Goal: Check status: Check status

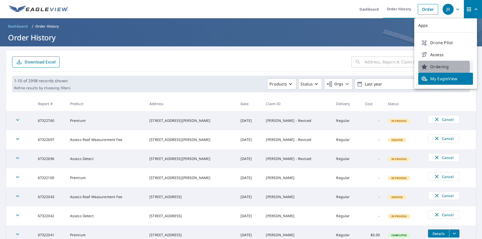
click at [429, 67] on span "Ordering" at bounding box center [445, 67] width 49 height 6
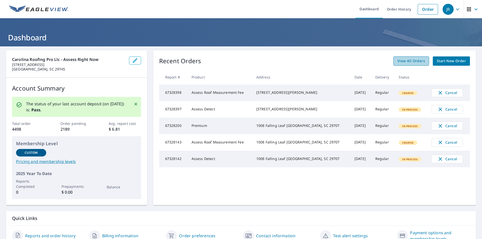
click at [400, 57] on link "View All Orders" at bounding box center [411, 60] width 36 height 9
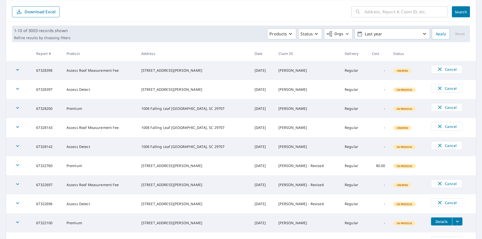
scroll to position [100, 0]
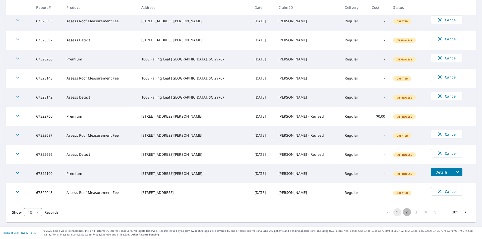
click at [403, 212] on button "2" at bounding box center [407, 212] width 8 height 8
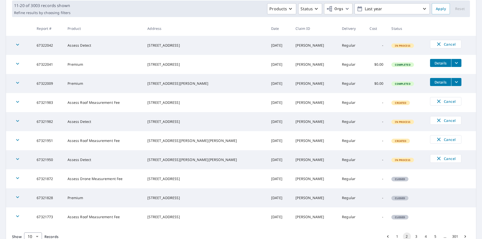
scroll to position [100, 0]
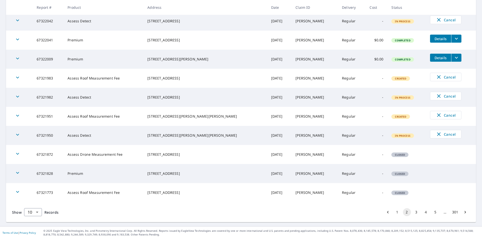
click at [393, 212] on button "1" at bounding box center [397, 212] width 8 height 8
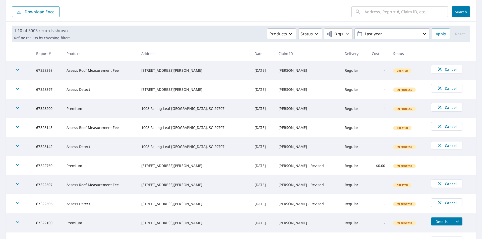
scroll to position [75, 0]
